Goal: Check status: Check status

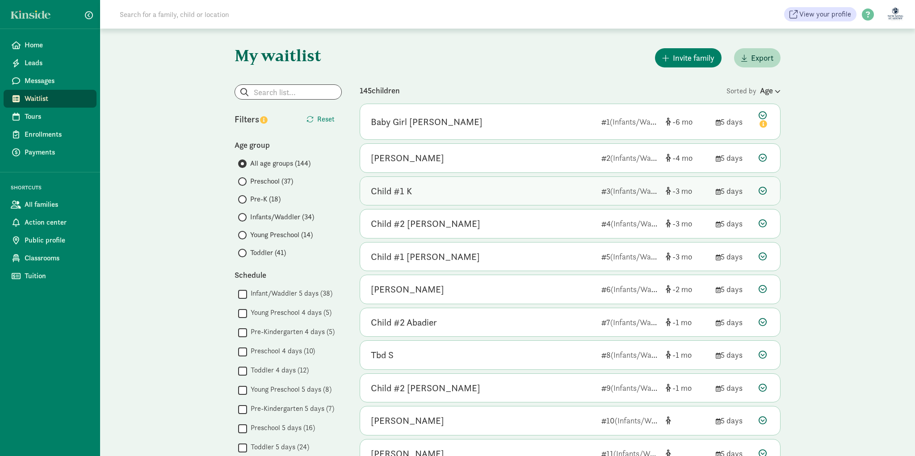
click at [438, 197] on div "Child #1 K" at bounding box center [482, 191] width 223 height 14
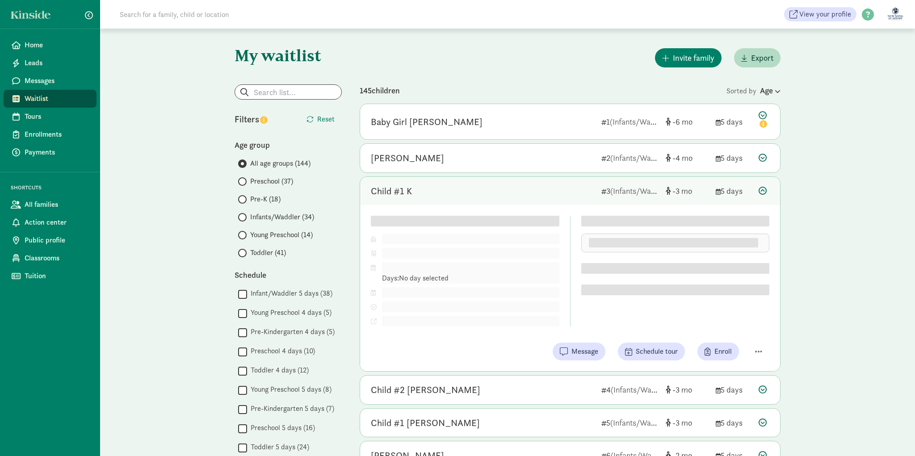
click at [438, 197] on div "Child #1 K" at bounding box center [482, 191] width 223 height 14
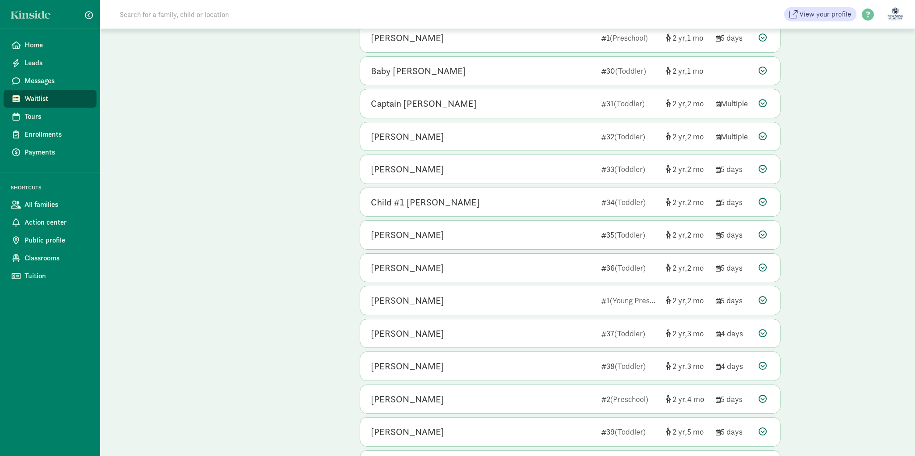
scroll to position [2054, 0]
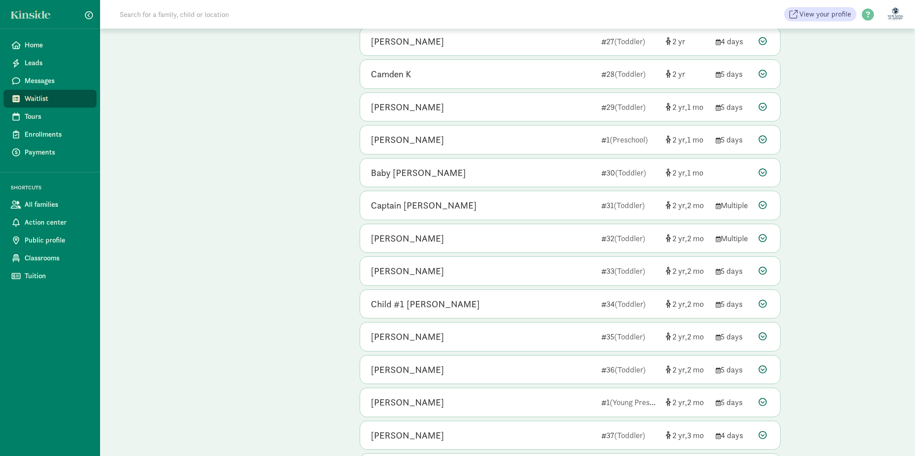
click at [222, 9] on input at bounding box center [239, 14] width 251 height 18
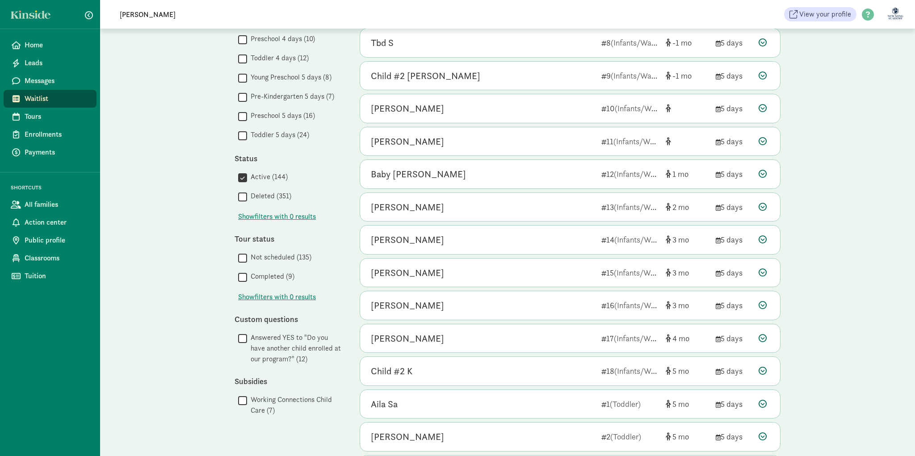
scroll to position [0, 0]
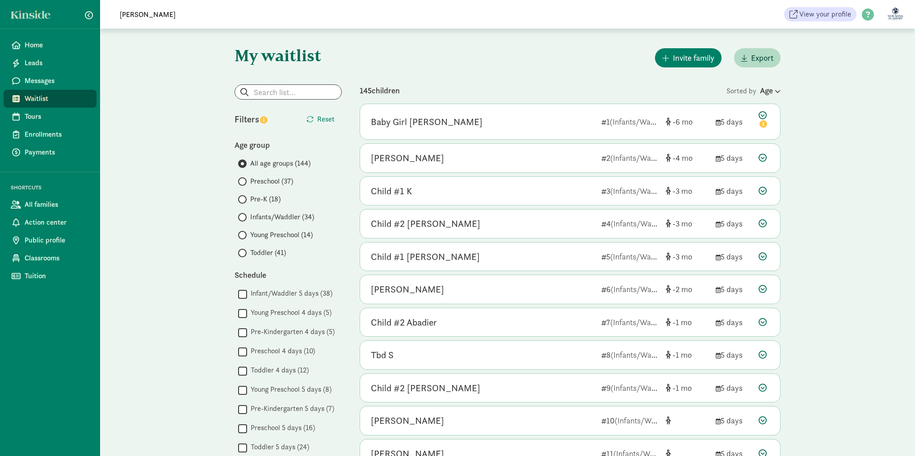
click at [174, 15] on input "[PERSON_NAME]" at bounding box center [239, 14] width 251 height 18
type input "[PERSON_NAME]"
click at [171, 18] on input "[PERSON_NAME]" at bounding box center [239, 14] width 251 height 18
click at [293, 97] on input "search" at bounding box center [288, 92] width 106 height 14
click at [178, 24] on div "[PERSON_NAME] View your profile HELP CENTER Welcome to the Kinside Help Center!…" at bounding box center [507, 14] width 815 height 29
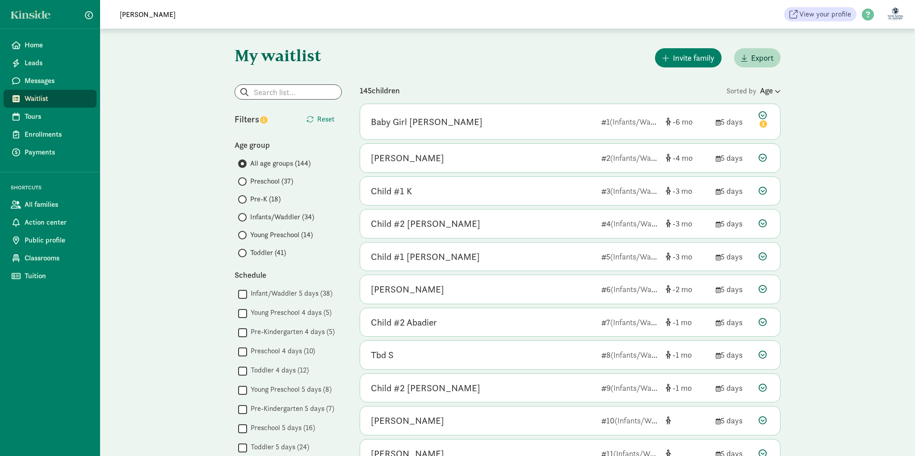
click at [177, 20] on input "[PERSON_NAME]" at bounding box center [239, 14] width 251 height 18
click at [288, 104] on div "Filters Reset Age group All age groups (144) Preschool (37) Pre-K (18) Infants/…" at bounding box center [288, 406] width 107 height 644
click at [291, 96] on input "search" at bounding box center [288, 92] width 106 height 14
type input "[PERSON_NAME]"
click at [335, 94] on icon at bounding box center [332, 92] width 8 height 8
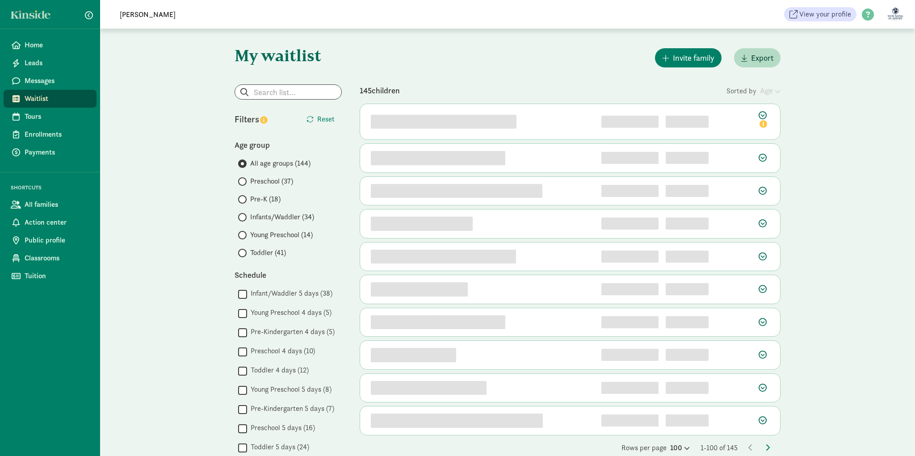
click at [181, 19] on input "[PERSON_NAME]" at bounding box center [239, 14] width 251 height 18
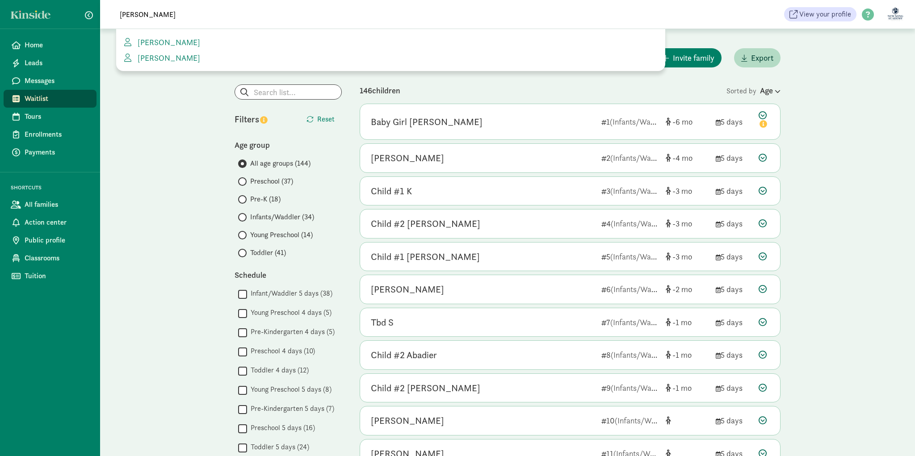
click at [168, 18] on input "[PERSON_NAME]" at bounding box center [239, 14] width 251 height 18
type input "c"
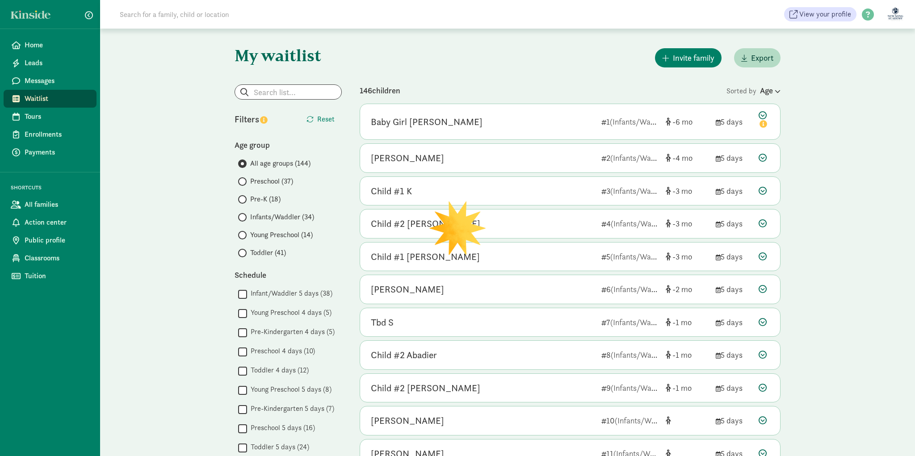
type input "h"
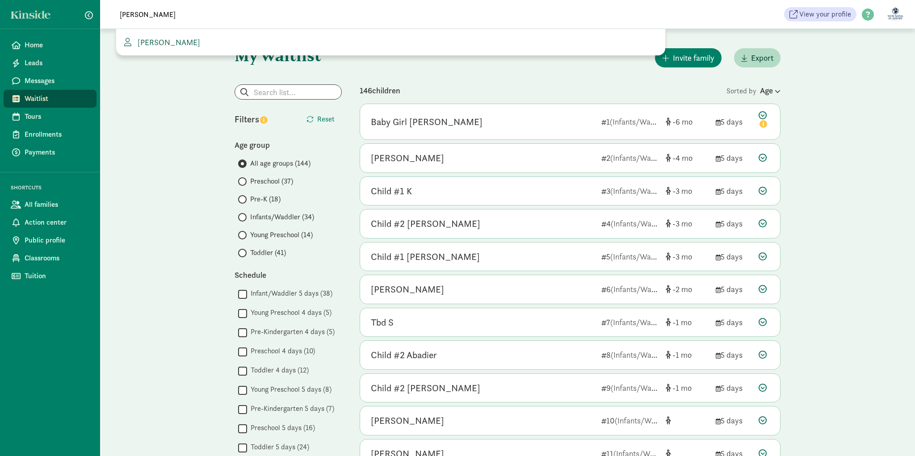
type input "[PERSON_NAME]"
click at [149, 46] on span "[PERSON_NAME]" at bounding box center [167, 42] width 66 height 10
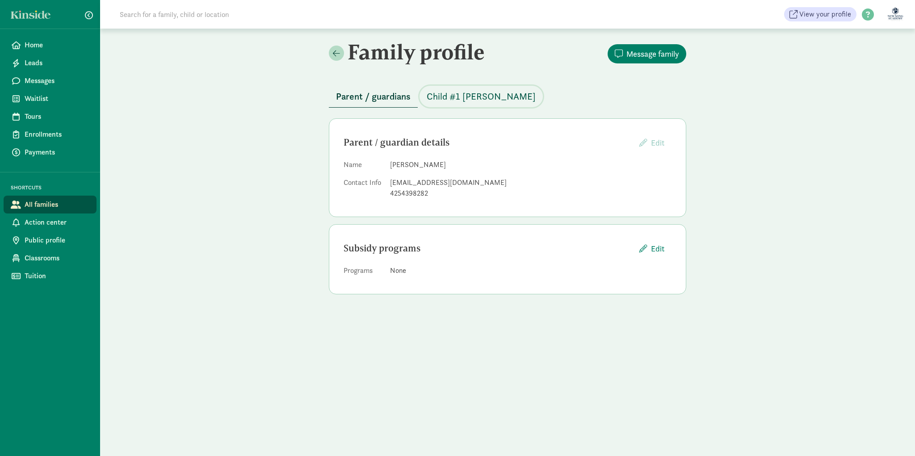
click at [457, 91] on span "Child #1 [PERSON_NAME]" at bounding box center [481, 96] width 109 height 14
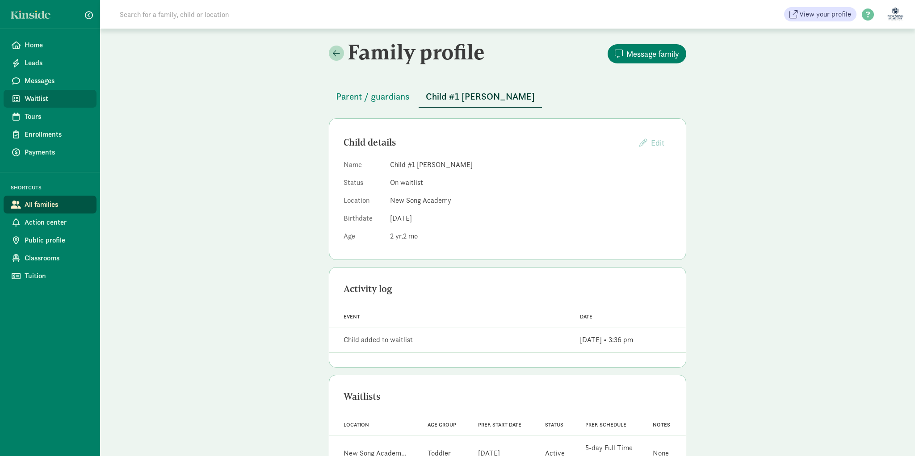
click at [36, 94] on span "Waitlist" at bounding box center [57, 98] width 65 height 11
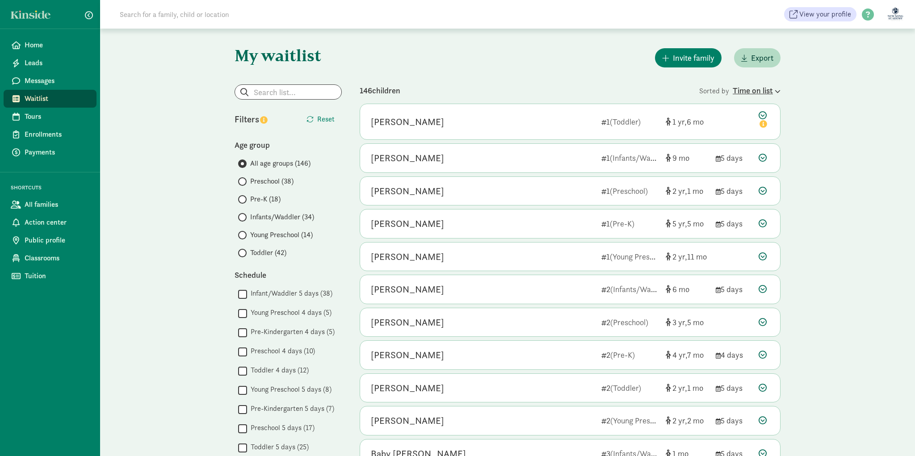
click at [761, 88] on div "Time on list" at bounding box center [757, 90] width 48 height 12
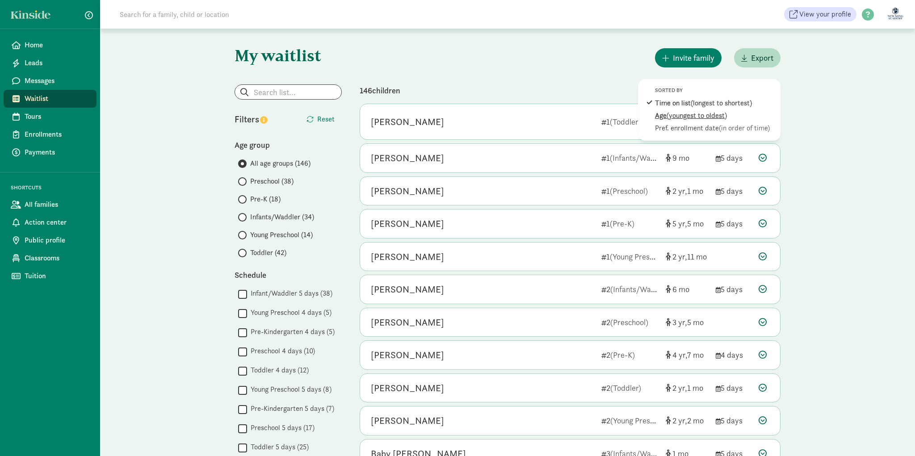
click at [689, 114] on span "(youngest to oldest)" at bounding box center [697, 115] width 60 height 9
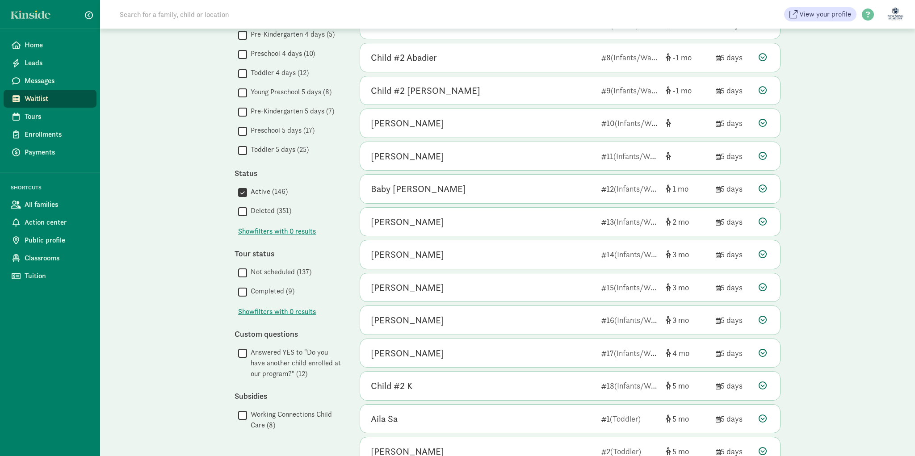
scroll to position [344, 0]
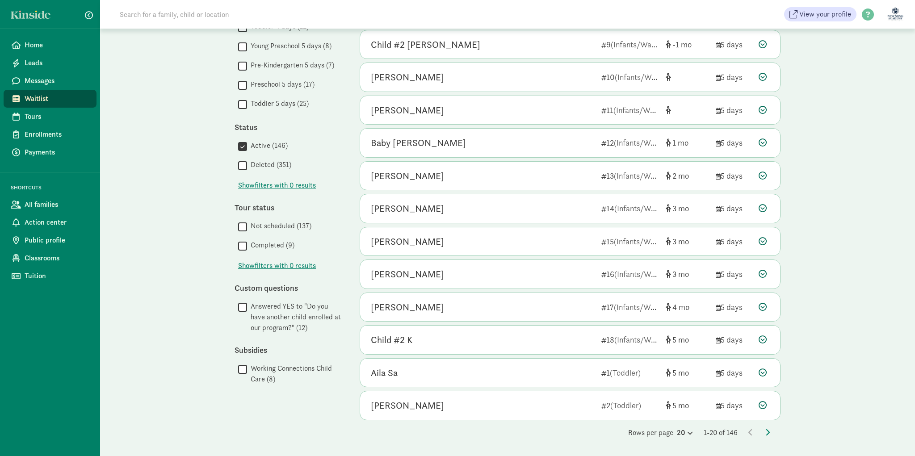
click at [689, 429] on div "Rows per page 20 1-20 of 146" at bounding box center [570, 433] width 421 height 11
click at [680, 435] on div "20" at bounding box center [685, 433] width 16 height 11
click at [671, 429] on div "100" at bounding box center [663, 425] width 42 height 11
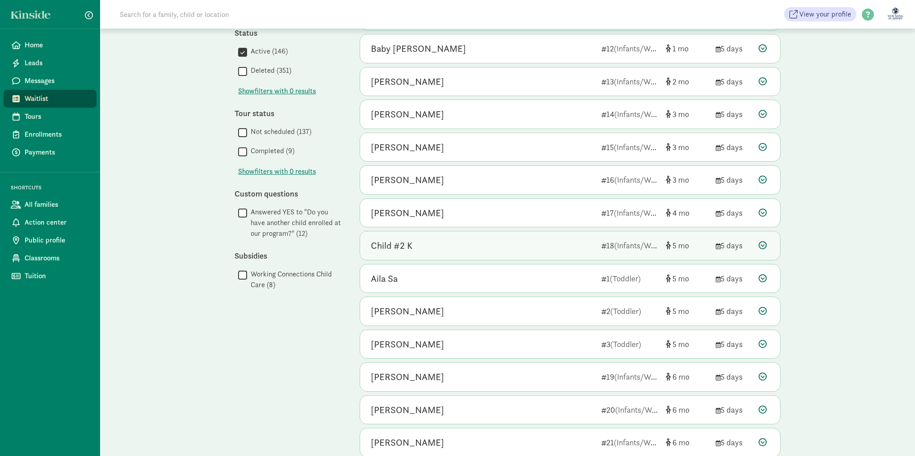
scroll to position [439, 0]
click at [578, 247] on div "Child #2 K" at bounding box center [482, 244] width 223 height 14
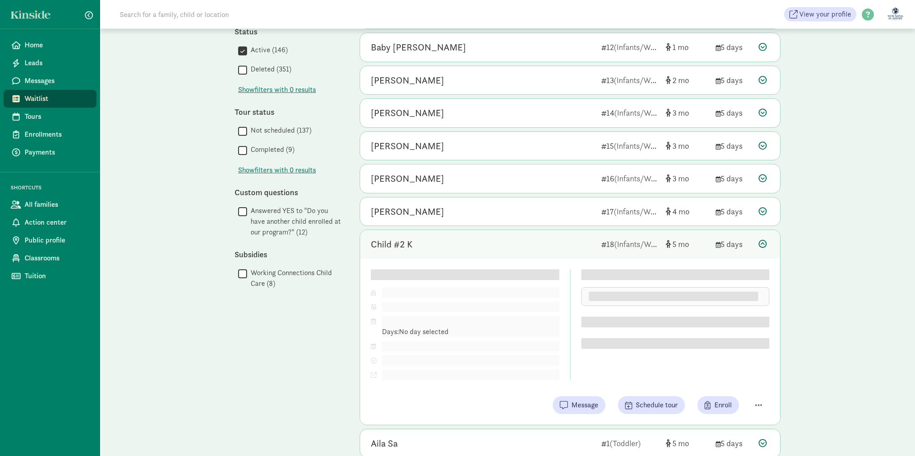
click at [578, 247] on div "Child #2 K" at bounding box center [482, 244] width 223 height 14
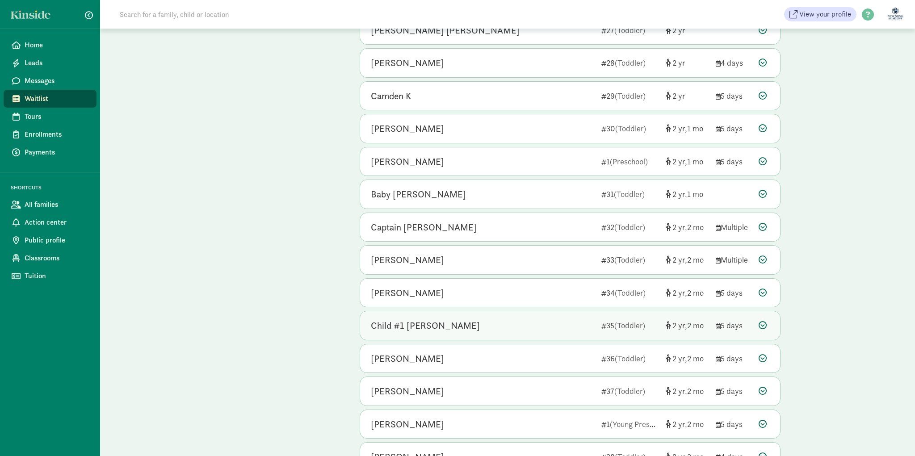
click at [574, 323] on div "Child #1 [PERSON_NAME]" at bounding box center [482, 326] width 223 height 14
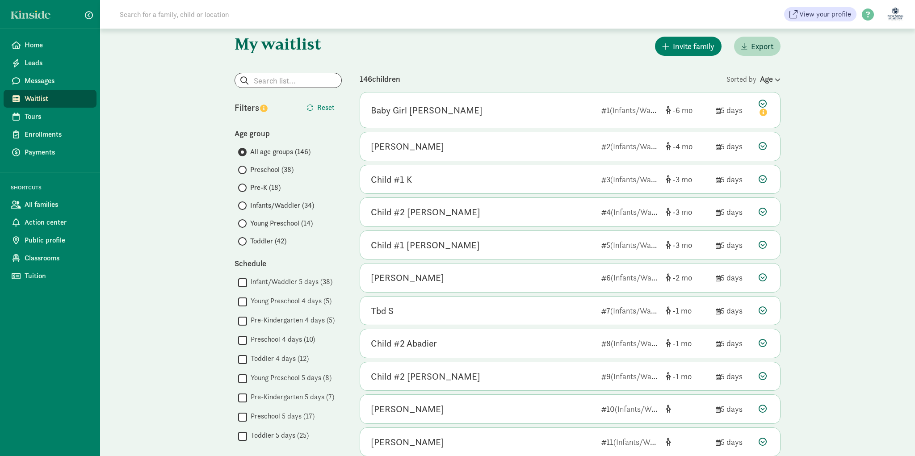
scroll to position [10, 0]
click at [242, 223] on input "Young Preschool (14)" at bounding box center [241, 225] width 6 height 6
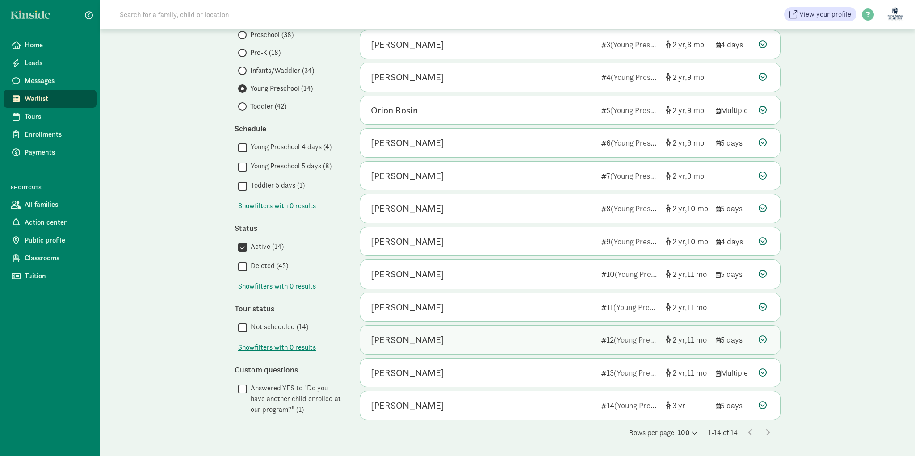
scroll to position [0, 0]
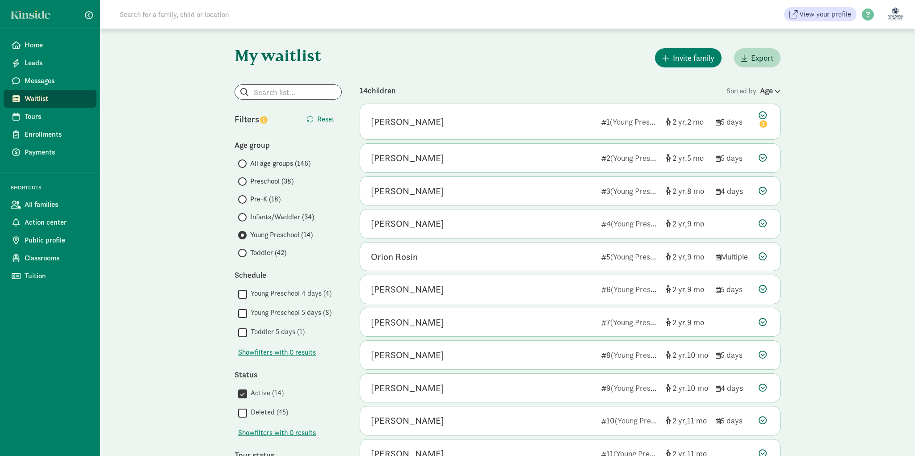
click at [249, 248] on label "Toddler (42)" at bounding box center [290, 252] width 104 height 11
click at [244, 250] on input "Toddler (42)" at bounding box center [241, 253] width 6 height 6
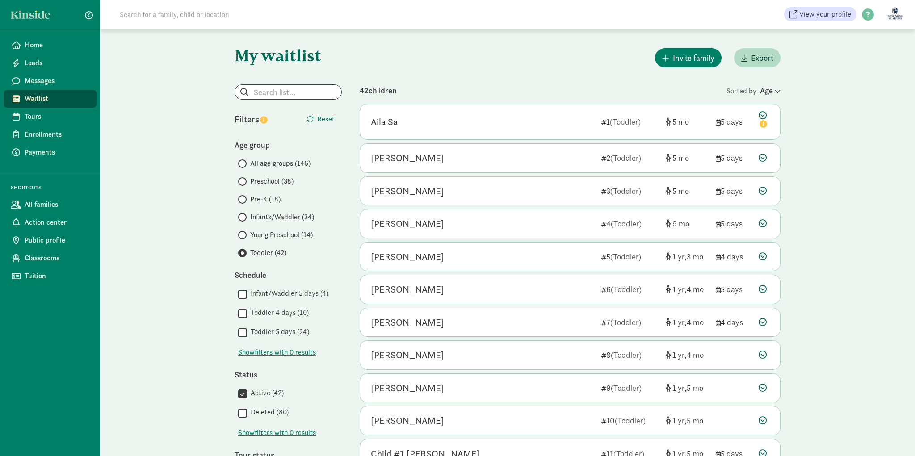
click at [774, 92] on icon at bounding box center [777, 91] width 8 height 6
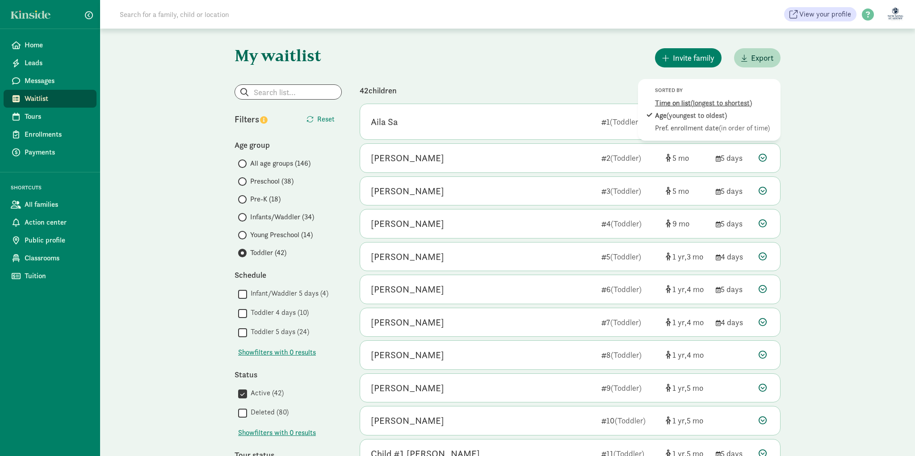
click at [723, 105] on span "(longest to shortest)" at bounding box center [721, 102] width 61 height 9
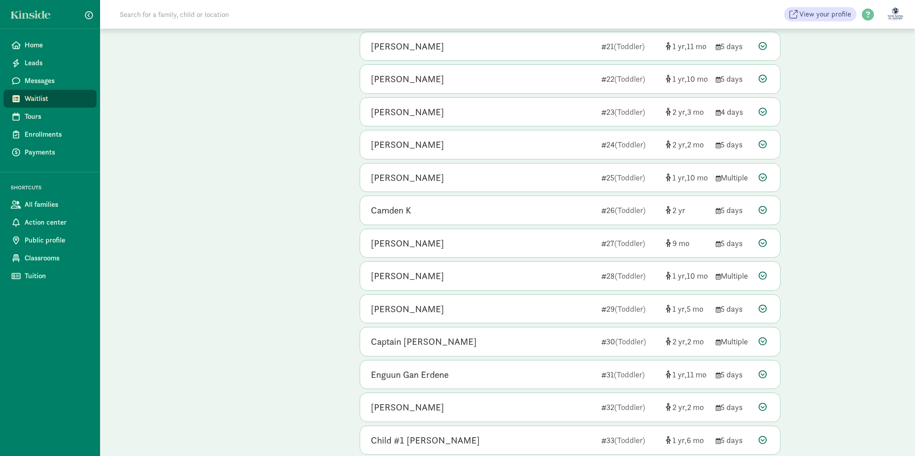
scroll to position [738, 0]
